Goal: Information Seeking & Learning: Learn about a topic

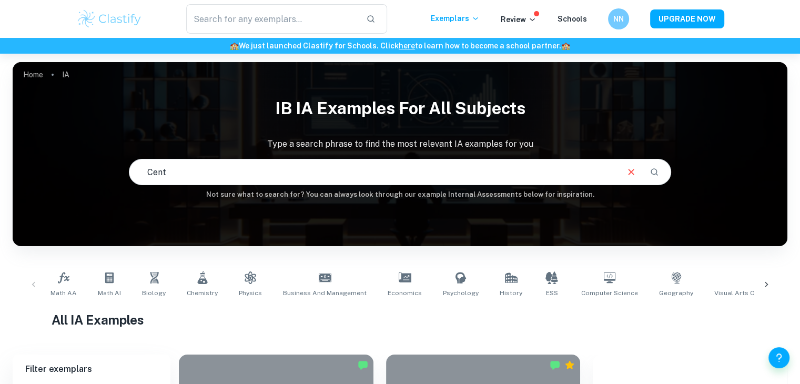
scroll to position [166, 0]
type input "Centri"
checkbox input "true"
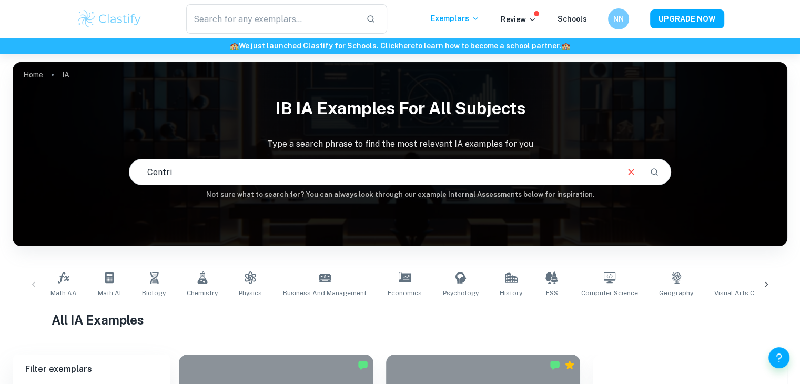
checkbox input "true"
type input "Centripetal Force"
click at [252, 122] on h1 "IB IA examples for all subjects" at bounding box center [400, 109] width 775 height 34
click at [652, 169] on icon "Search" at bounding box center [654, 171] width 9 height 9
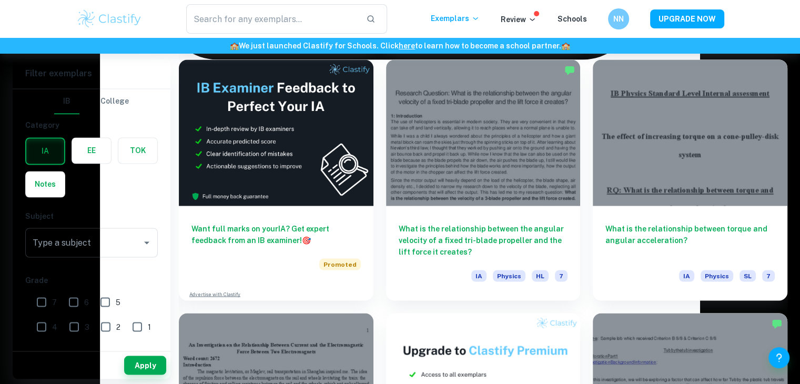
scroll to position [1816, 0]
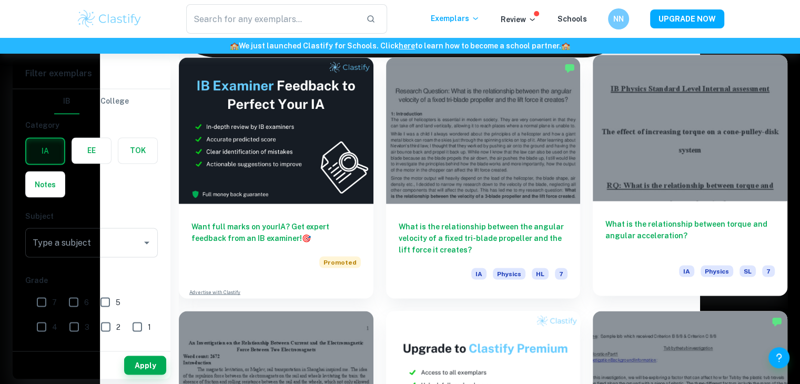
click at [689, 169] on div at bounding box center [690, 128] width 195 height 146
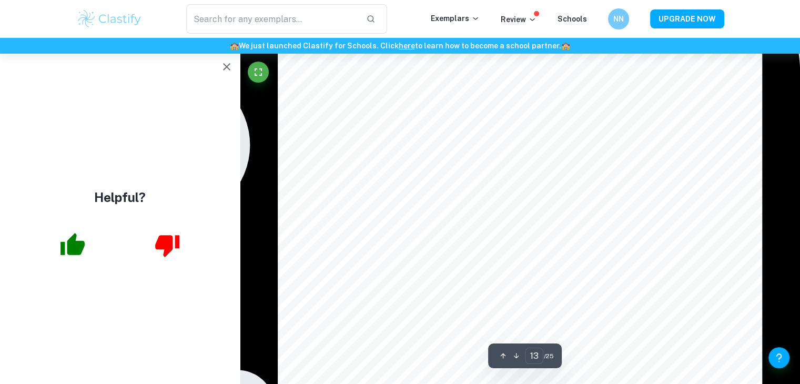
scroll to position [7918, 0]
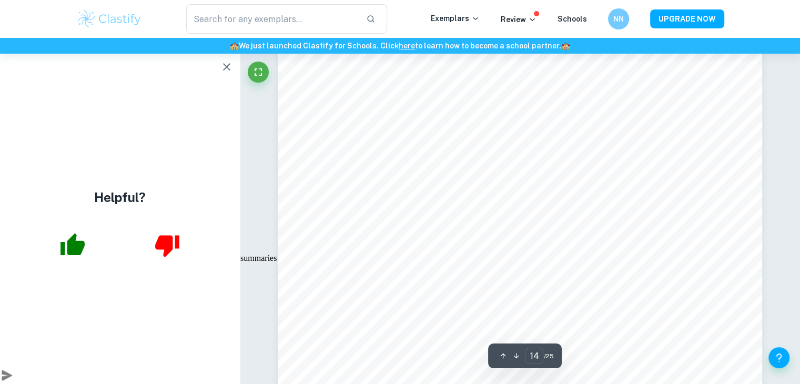
type input "13"
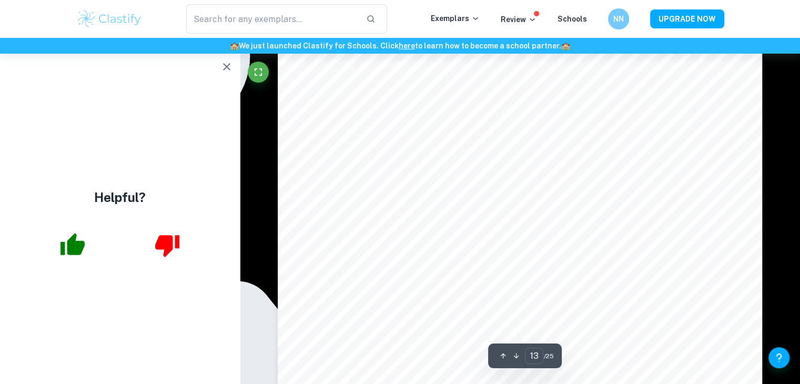
scroll to position [7967, 0]
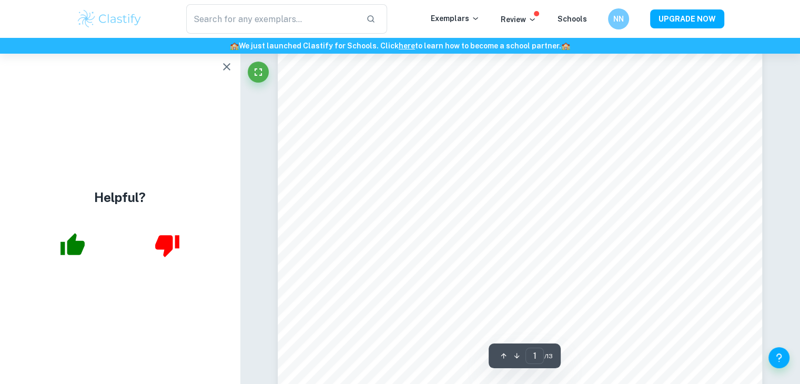
scroll to position [38, 0]
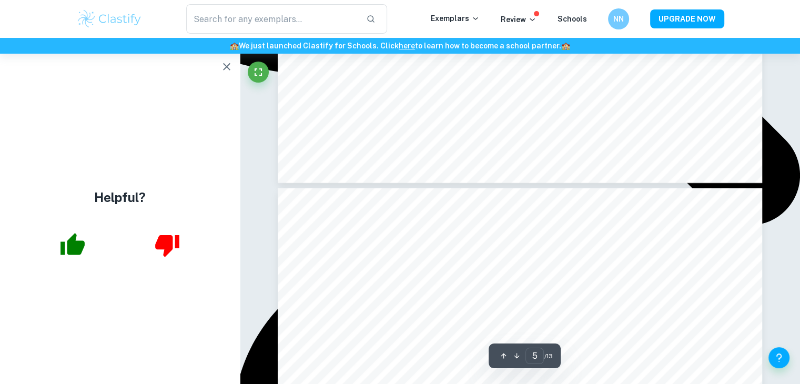
type input "6"
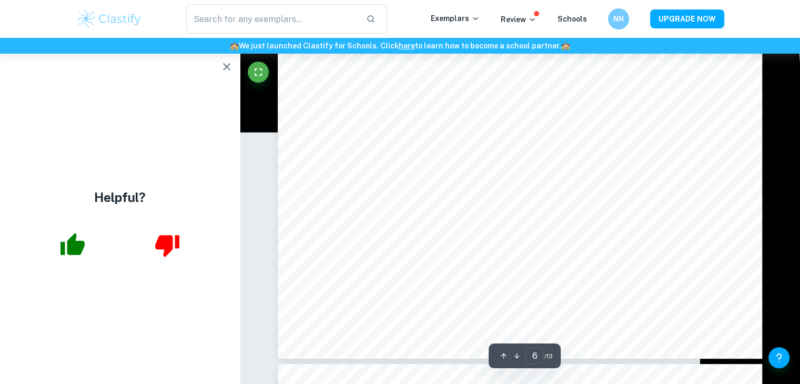
scroll to position [3652, 0]
